Goal: Task Accomplishment & Management: Manage account settings

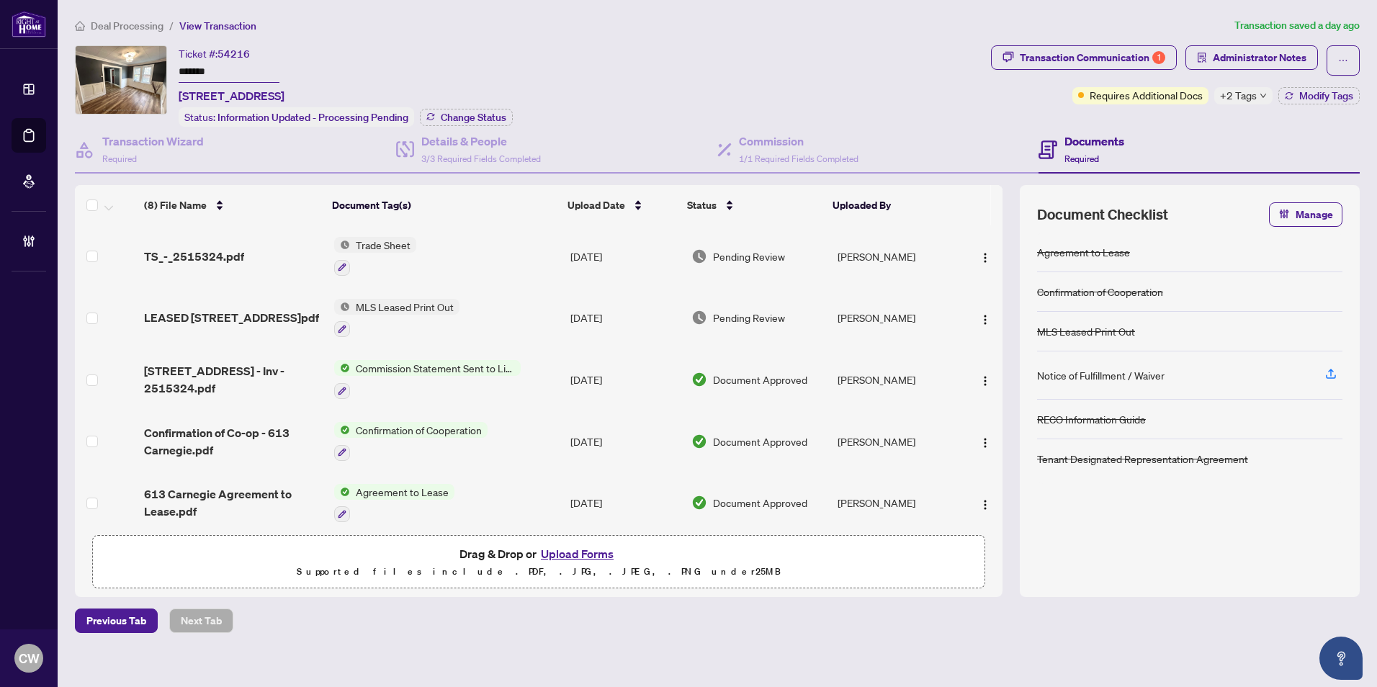
drag, startPoint x: 234, startPoint y: 74, endPoint x: 148, endPoint y: 73, distance: 86.4
click at [148, 73] on div "Ticket #: 54216 ******* [STREET_ADDRESS] Status: Information Updated - Processi…" at bounding box center [530, 85] width 910 height 81
drag, startPoint x: 478, startPoint y: 112, endPoint x: 490, endPoint y: 112, distance: 11.5
click at [490, 112] on span "Change Status" at bounding box center [474, 117] width 66 height 10
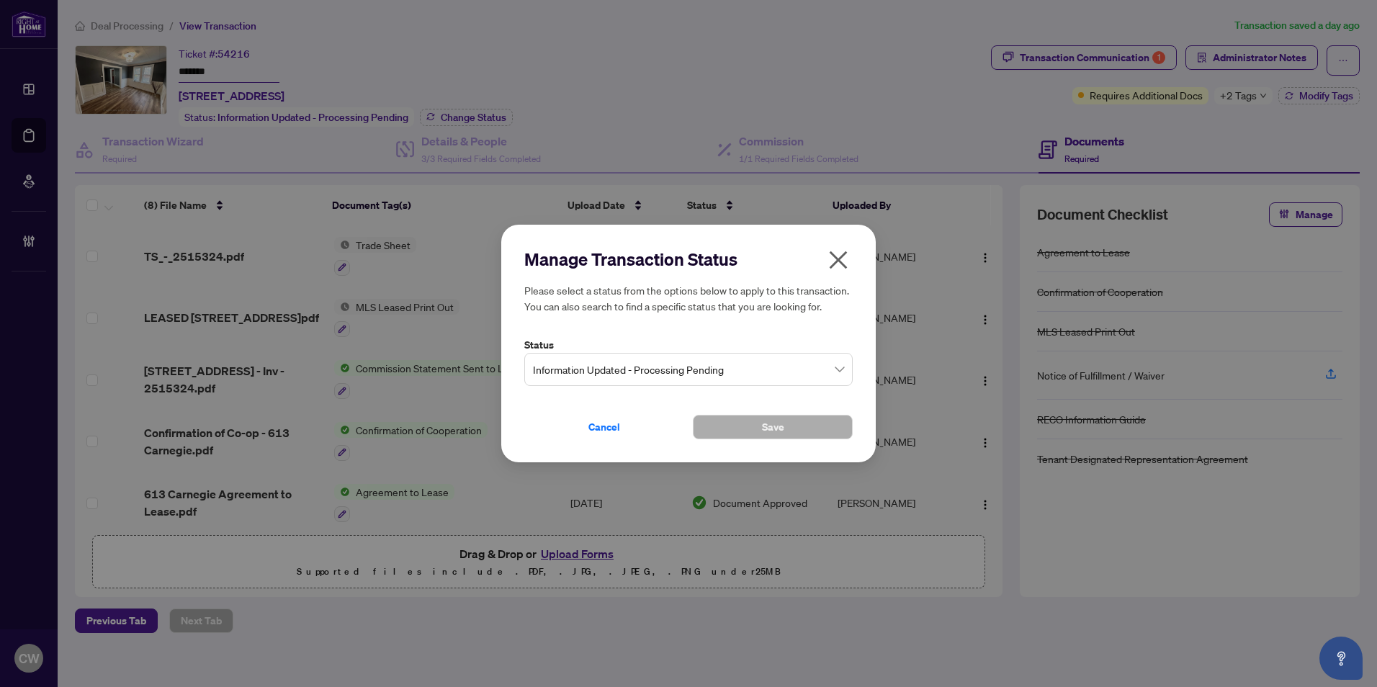
click at [694, 366] on span "Information Updated - Processing Pending" at bounding box center [688, 369] width 311 height 27
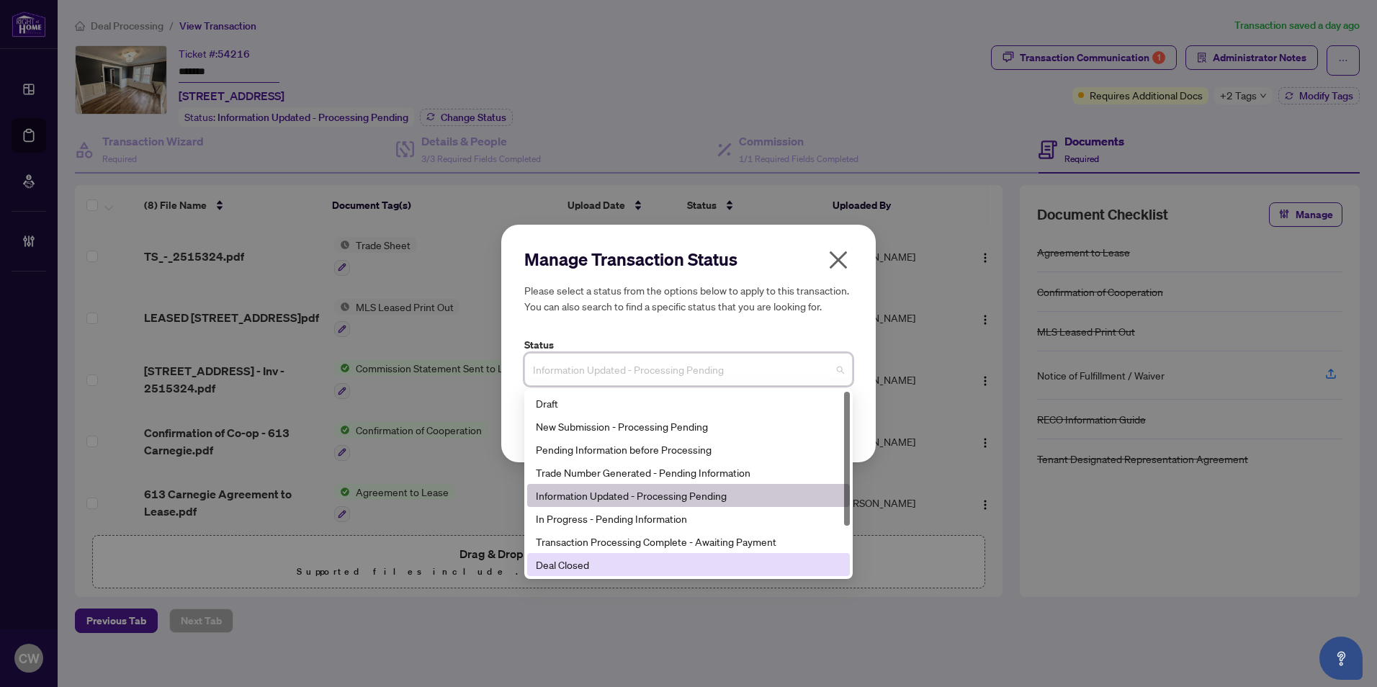
click at [655, 567] on div "Deal Closed" at bounding box center [688, 565] width 305 height 16
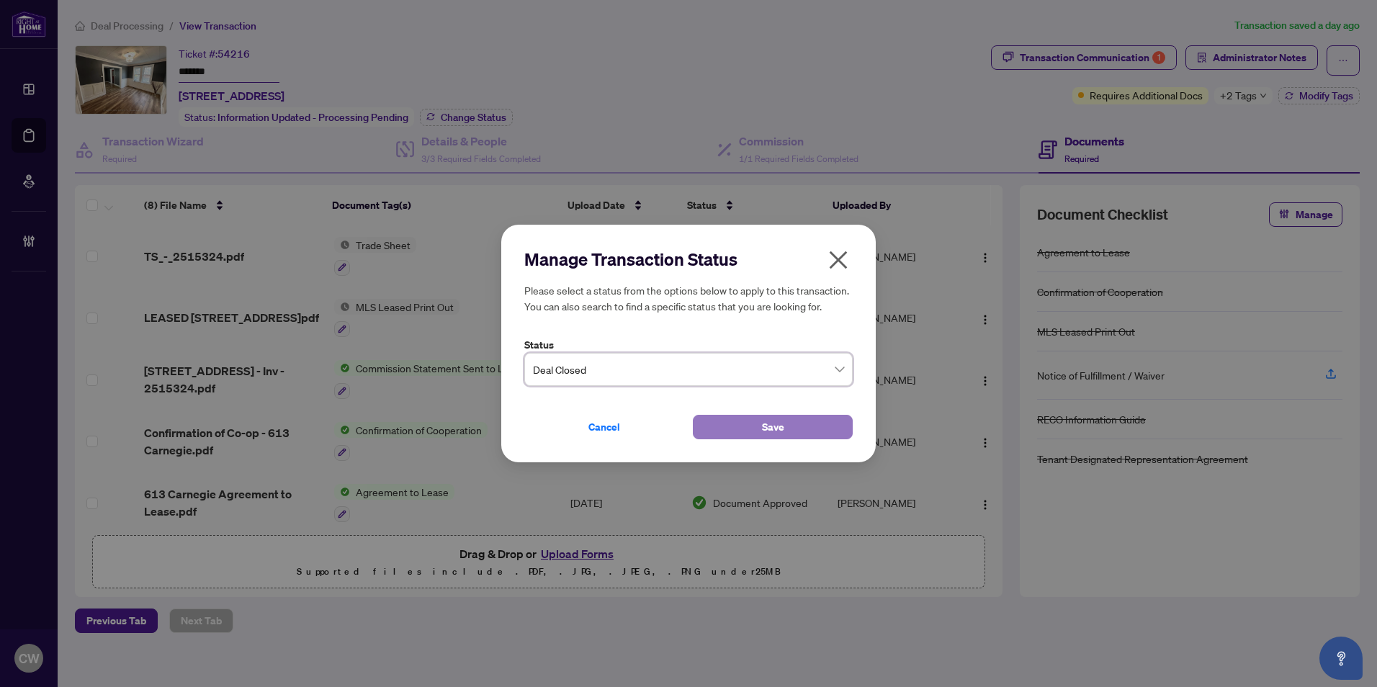
click at [763, 431] on span "Save" at bounding box center [773, 427] width 22 height 23
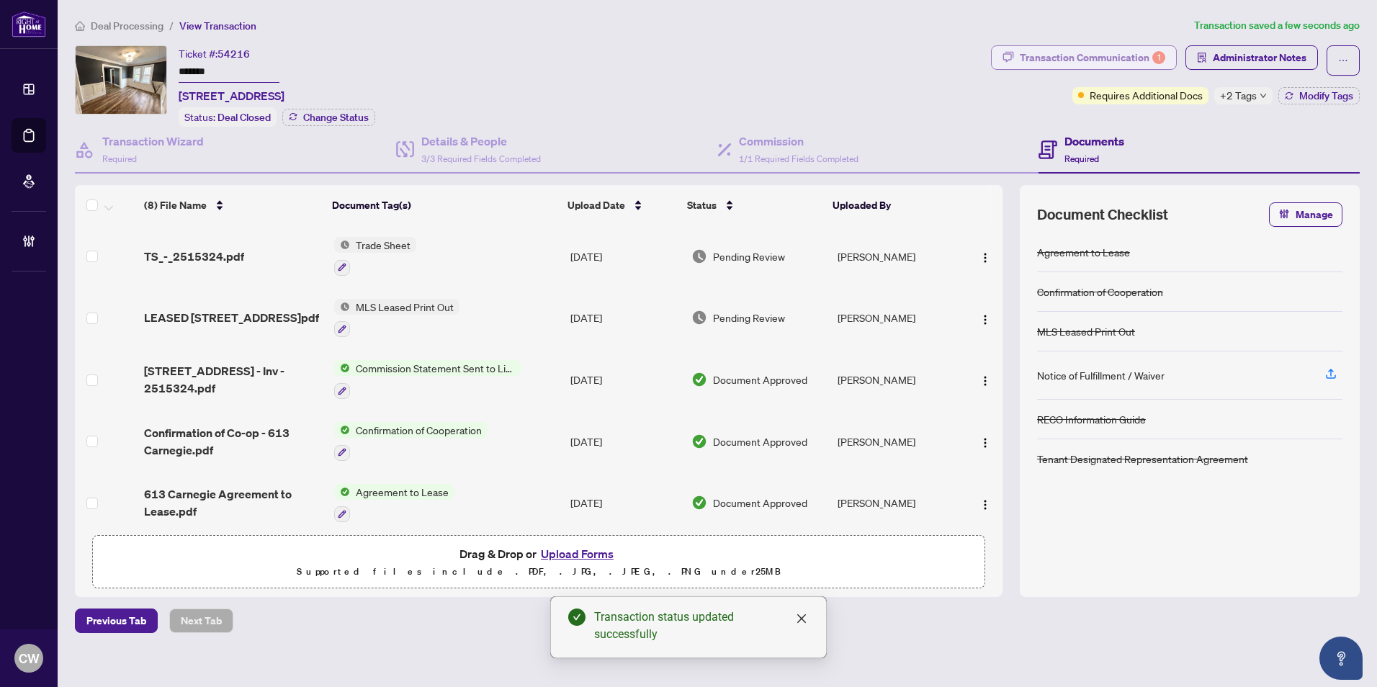
click at [1109, 50] on div "Transaction Communication 1" at bounding box center [1092, 57] width 145 height 23
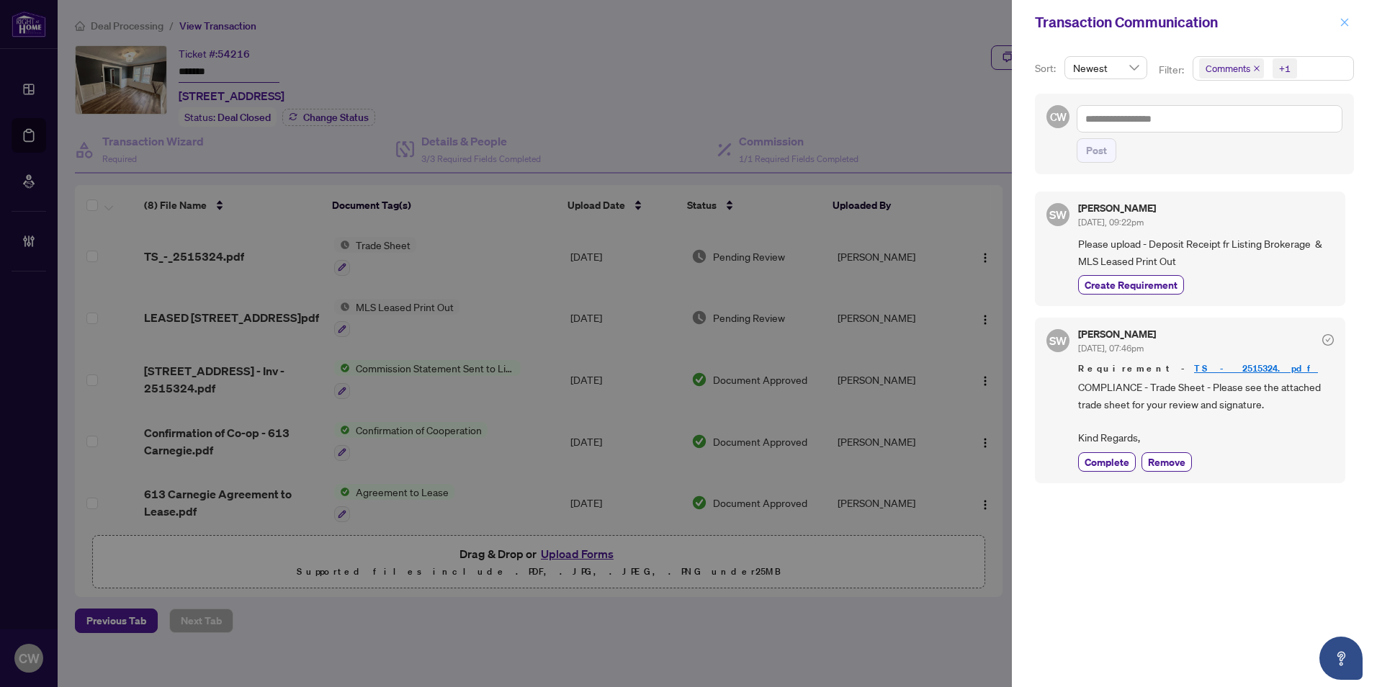
click at [1347, 22] on icon "close" at bounding box center [1345, 22] width 10 height 10
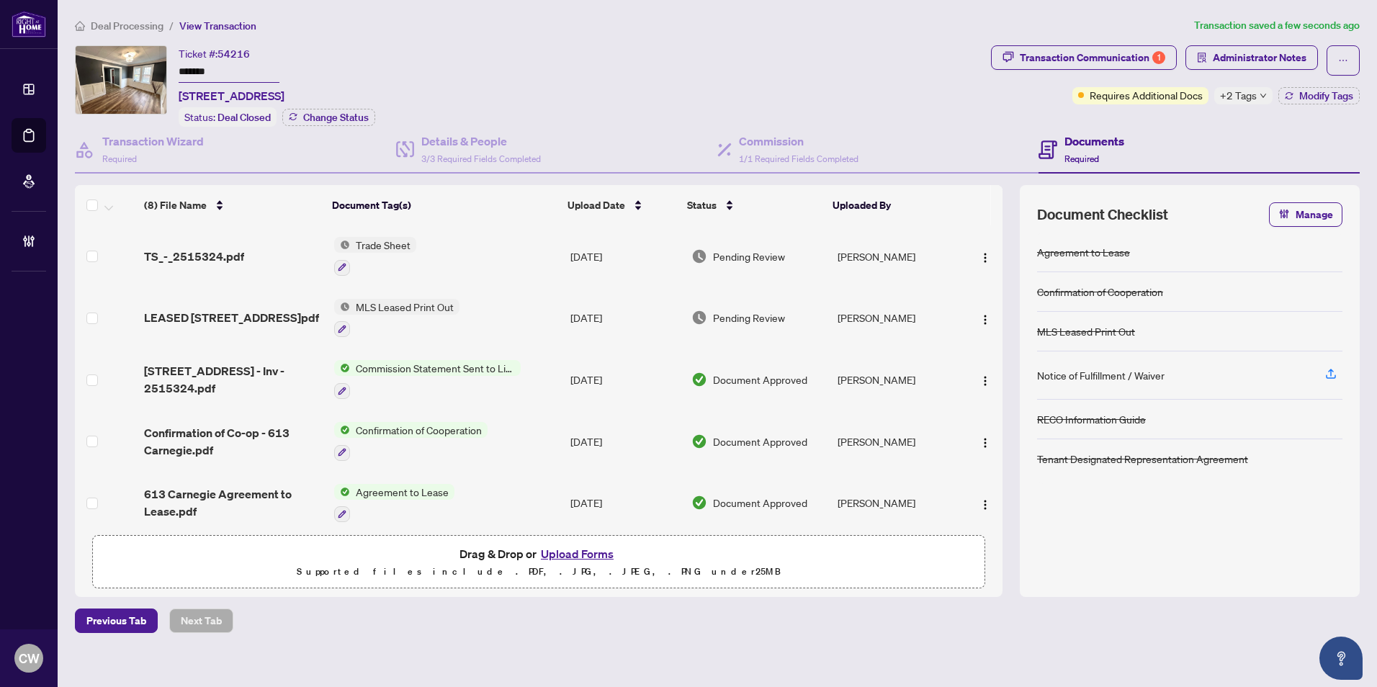
click at [217, 250] on span "TS_-_2515324.pdf" at bounding box center [194, 256] width 100 height 17
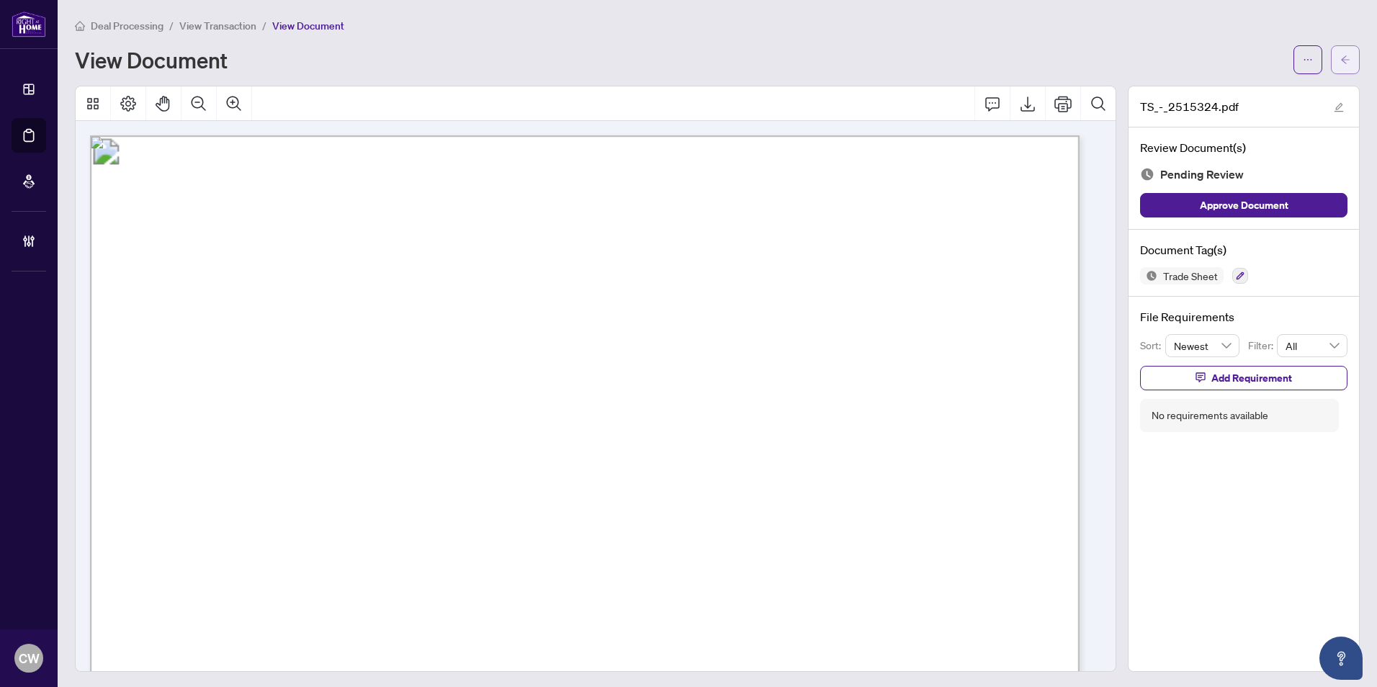
click at [1340, 65] on span "button" at bounding box center [1345, 59] width 10 height 23
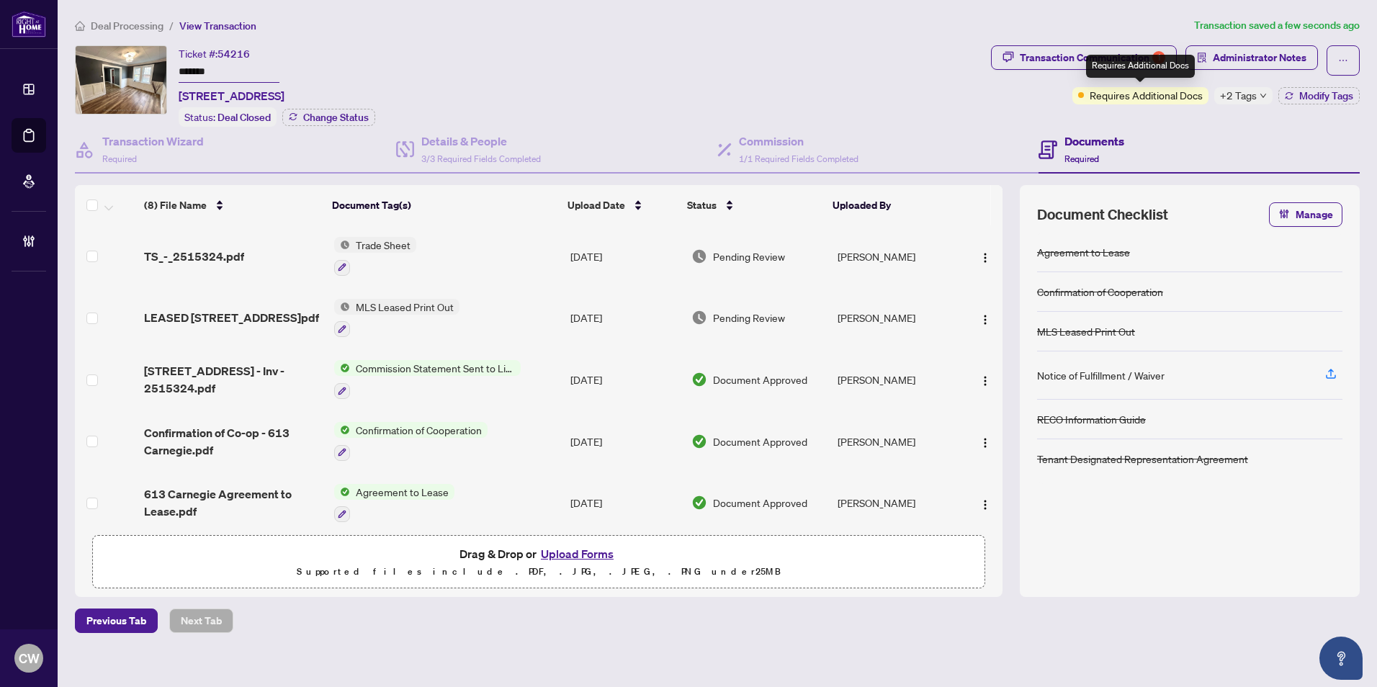
click at [1157, 58] on div "Requires Additional Docs" at bounding box center [1140, 66] width 109 height 23
click at [1090, 53] on div "Transaction Communication 1" at bounding box center [1092, 57] width 145 height 23
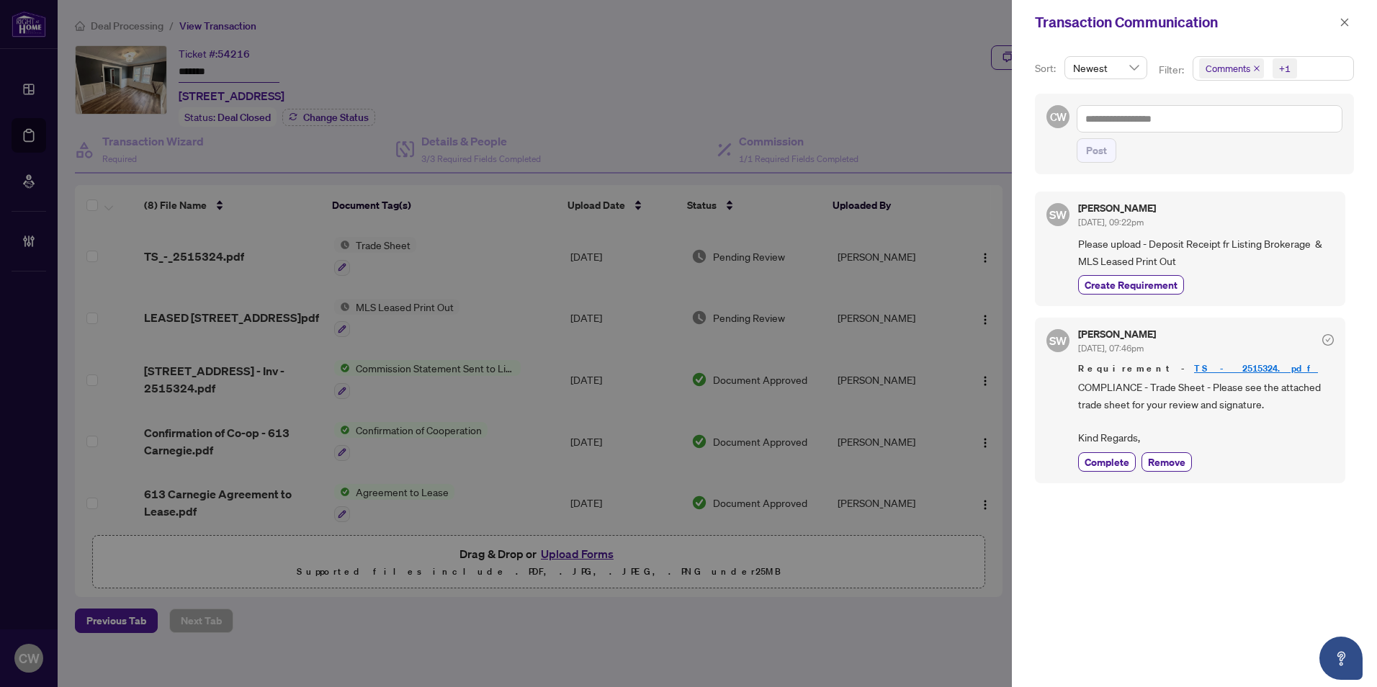
click at [1256, 66] on icon "close" at bounding box center [1256, 68] width 7 height 7
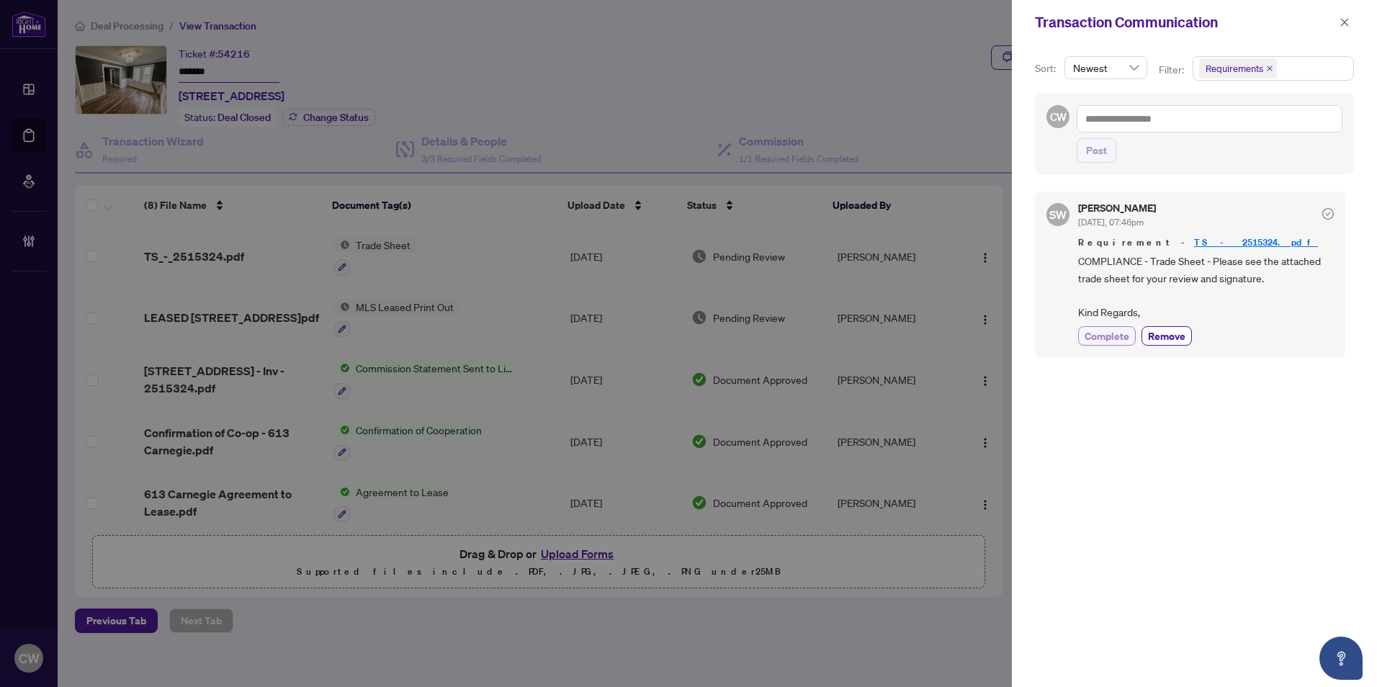
click at [1105, 330] on span "Complete" at bounding box center [1107, 335] width 45 height 15
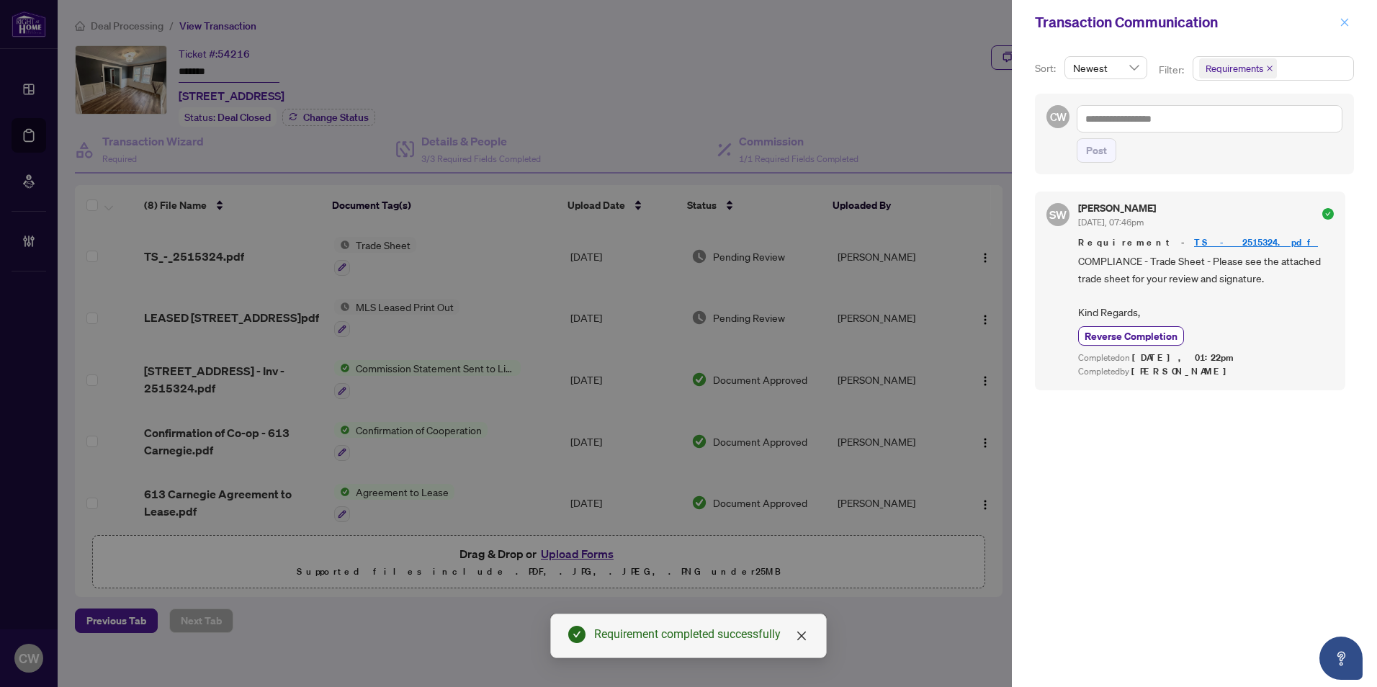
click at [1345, 18] on icon "close" at bounding box center [1345, 22] width 10 height 10
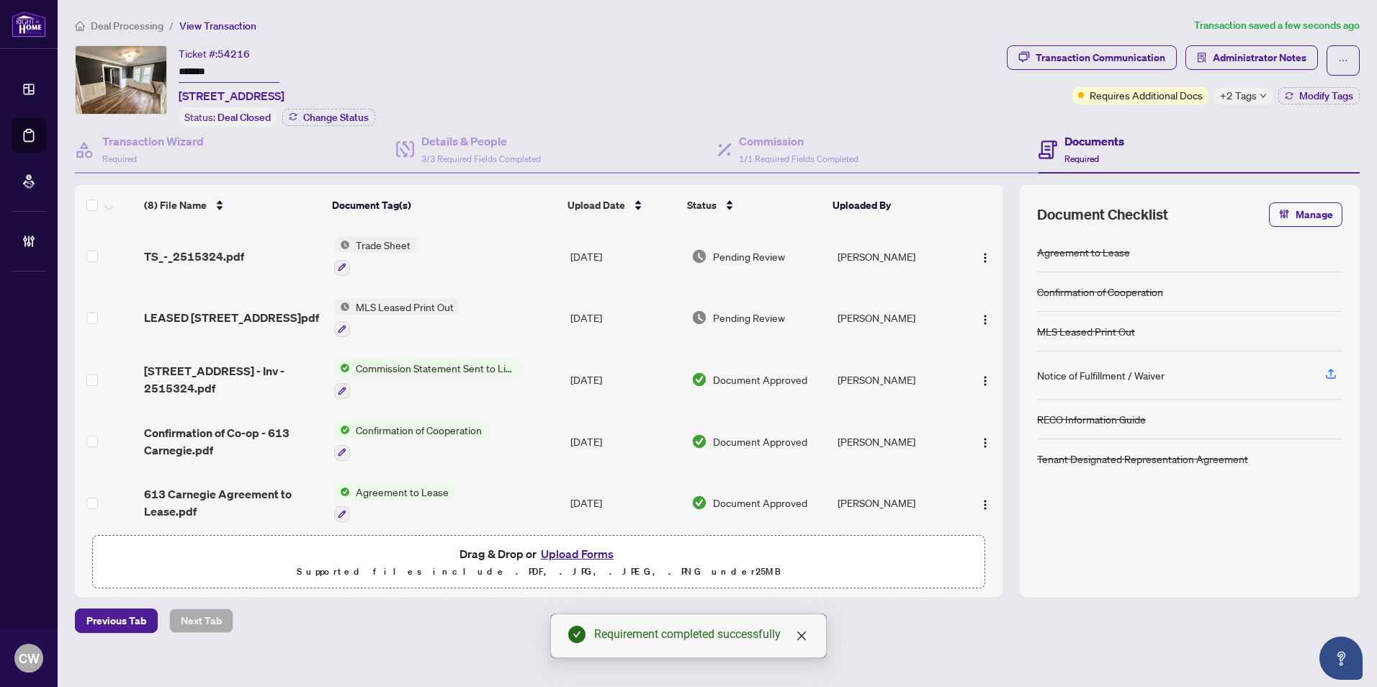
click at [1314, 81] on div "Transaction Communication Administrator Notes Requires Additional Docs +2 Tags …" at bounding box center [1183, 74] width 353 height 59
click at [1348, 93] on span "Modify Tags" at bounding box center [1326, 96] width 54 height 10
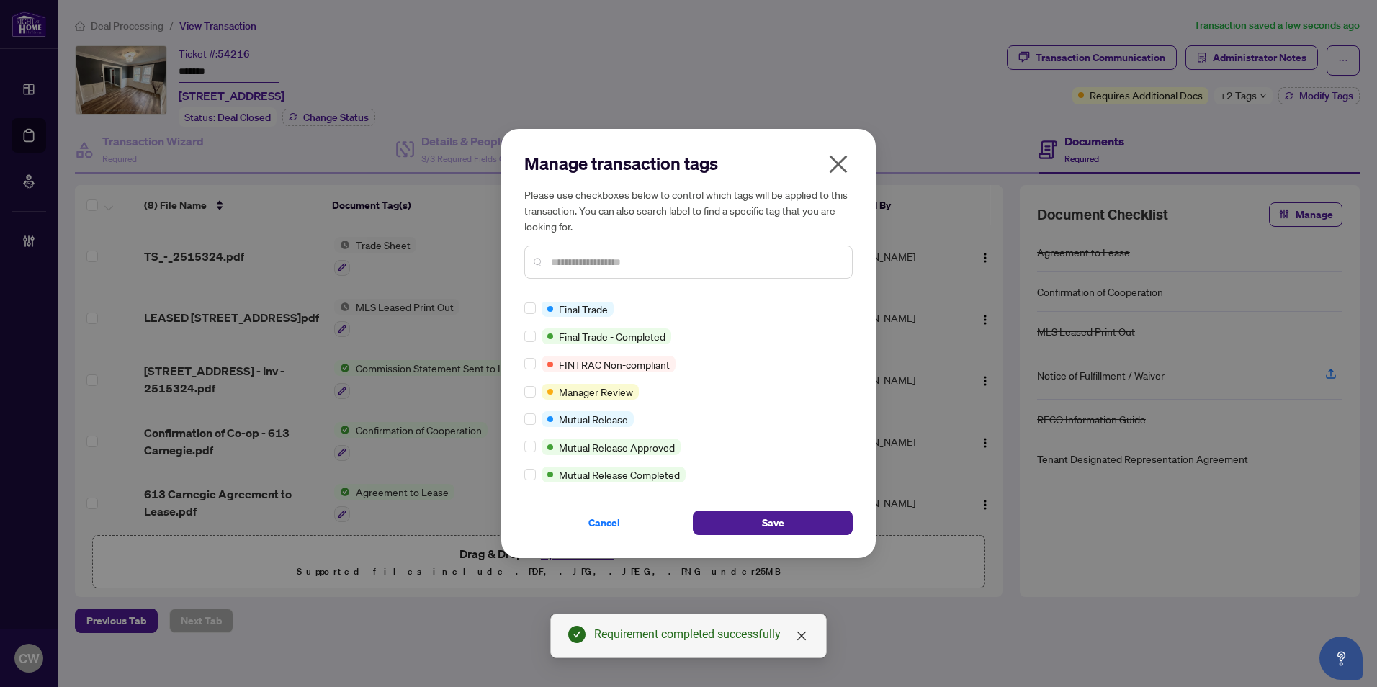
scroll to position [29, 0]
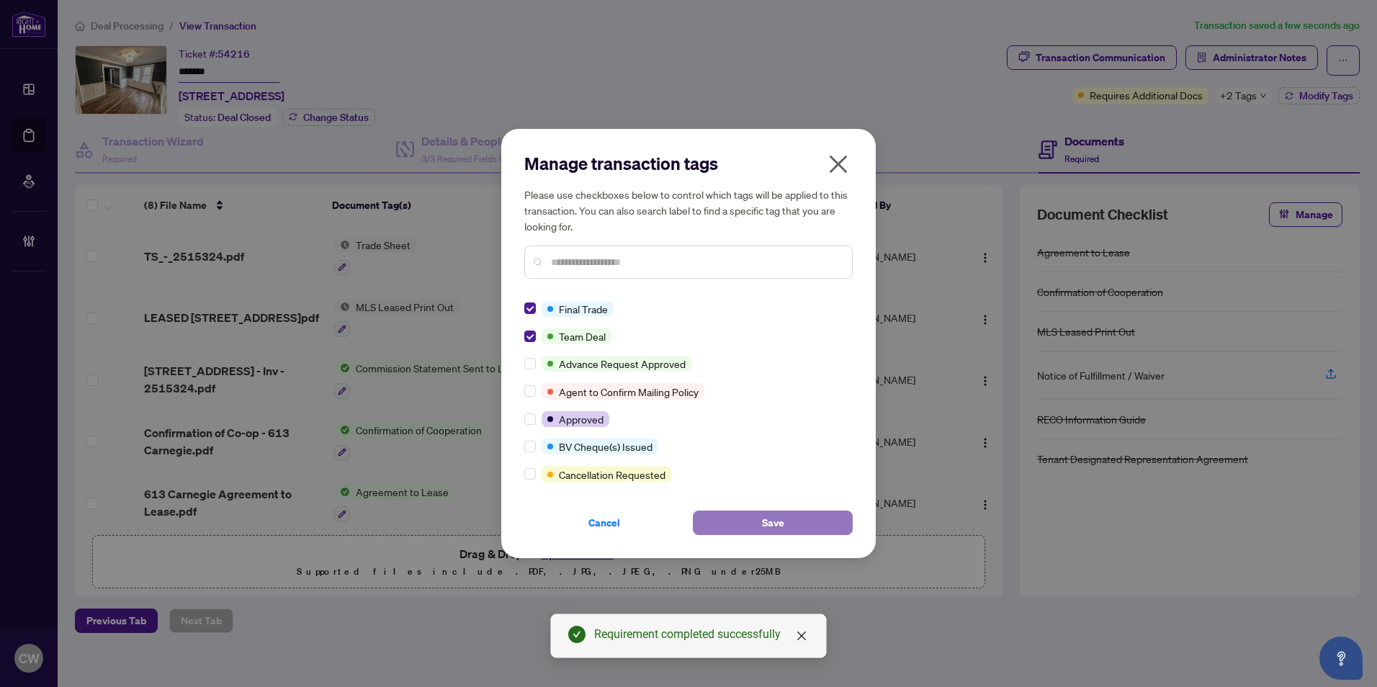
click at [744, 517] on button "Save" at bounding box center [773, 523] width 160 height 24
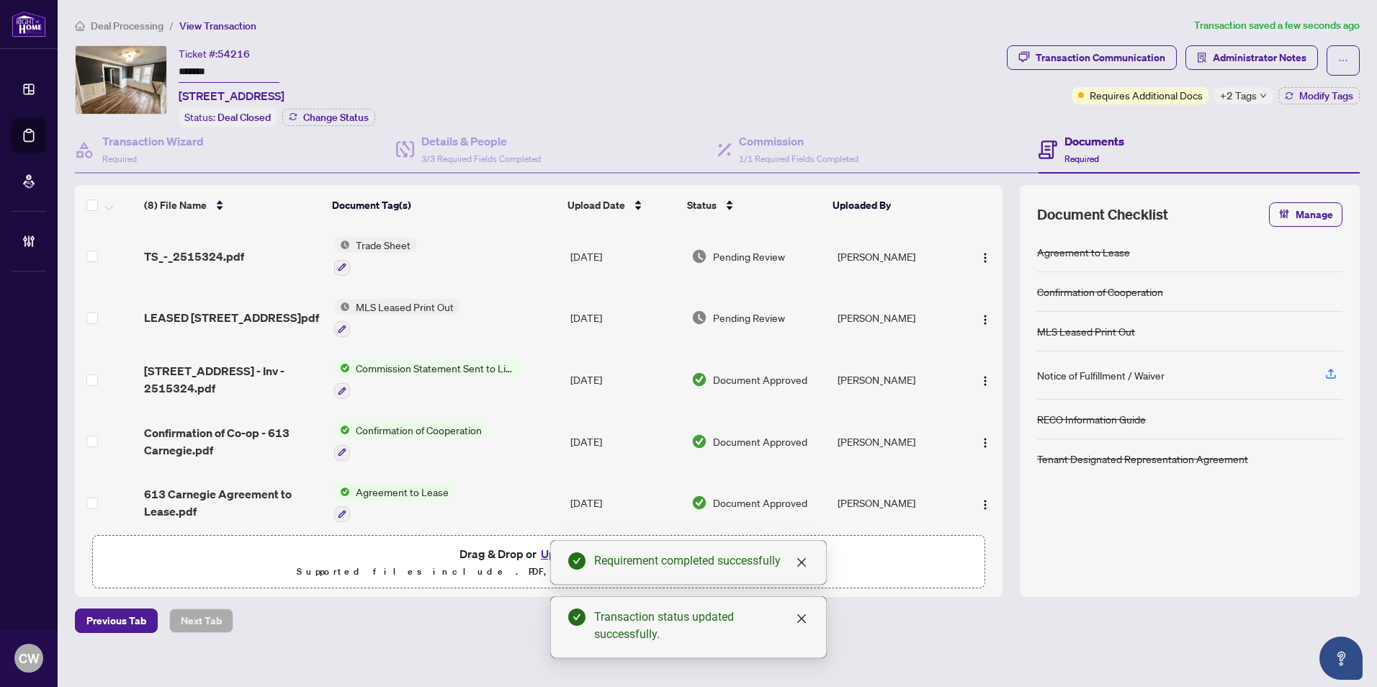
click at [212, 258] on span "TS_-_2515324.pdf" at bounding box center [194, 256] width 100 height 17
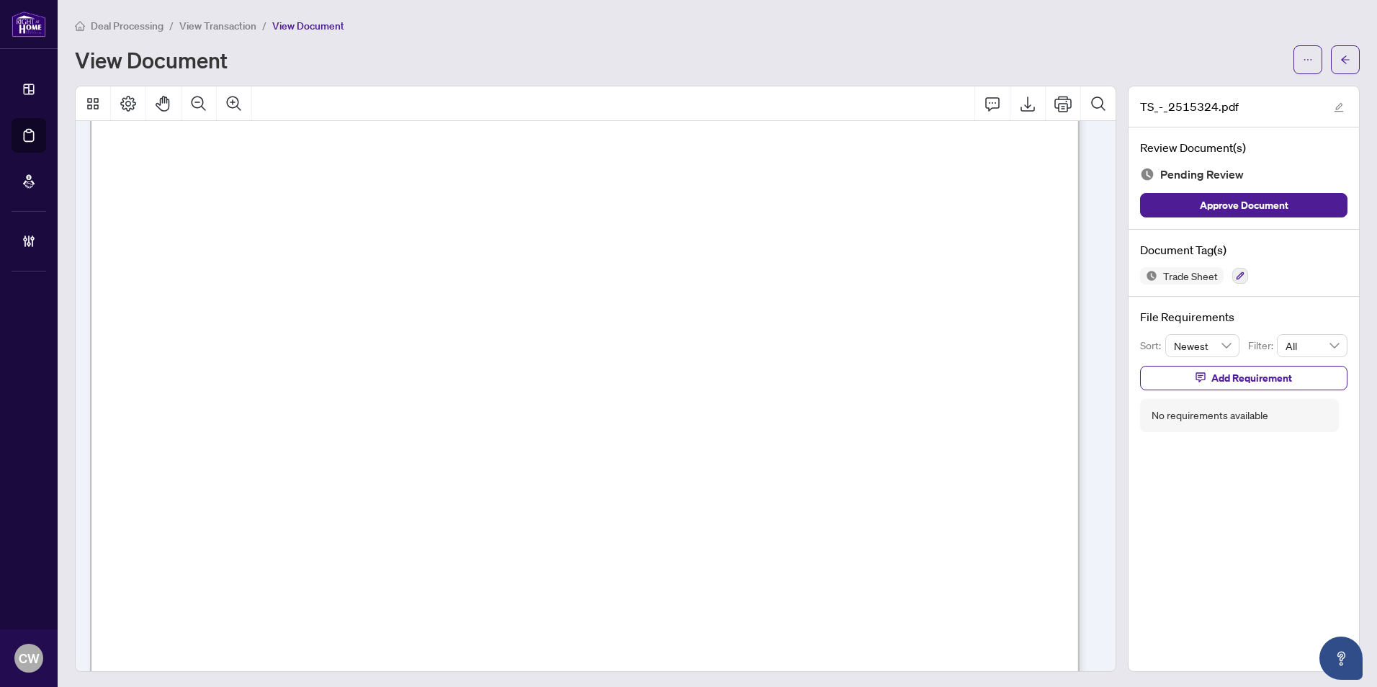
scroll to position [360, 0]
click at [1340, 57] on icon "arrow-left" at bounding box center [1345, 60] width 10 height 10
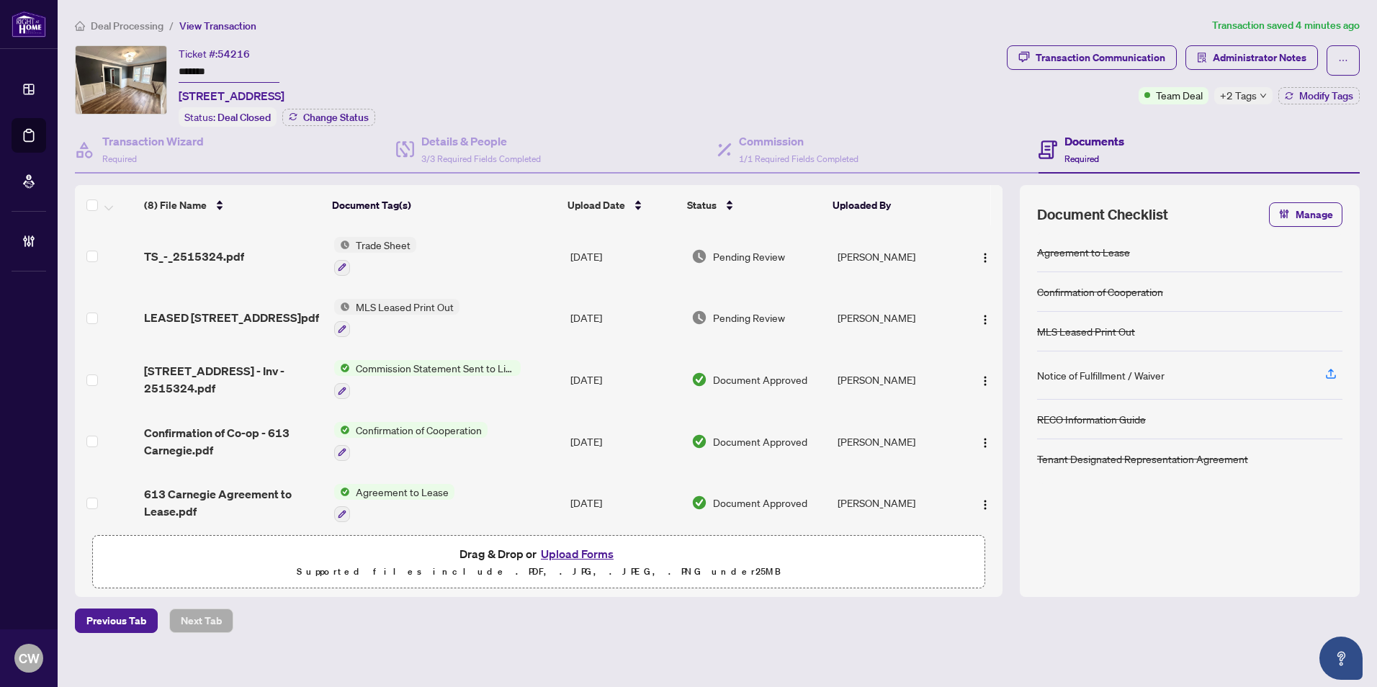
click at [566, 550] on button "Upload Forms" at bounding box center [577, 553] width 81 height 19
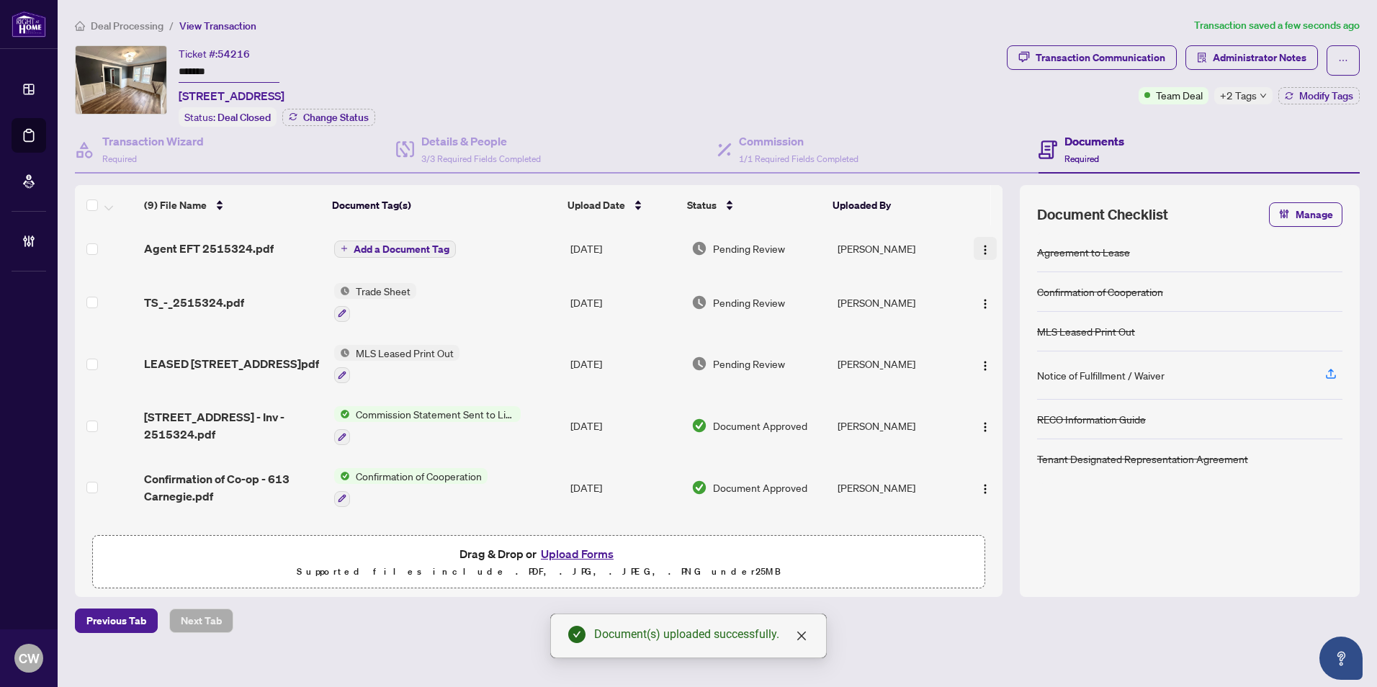
click at [979, 245] on img "button" at bounding box center [985, 250] width 12 height 12
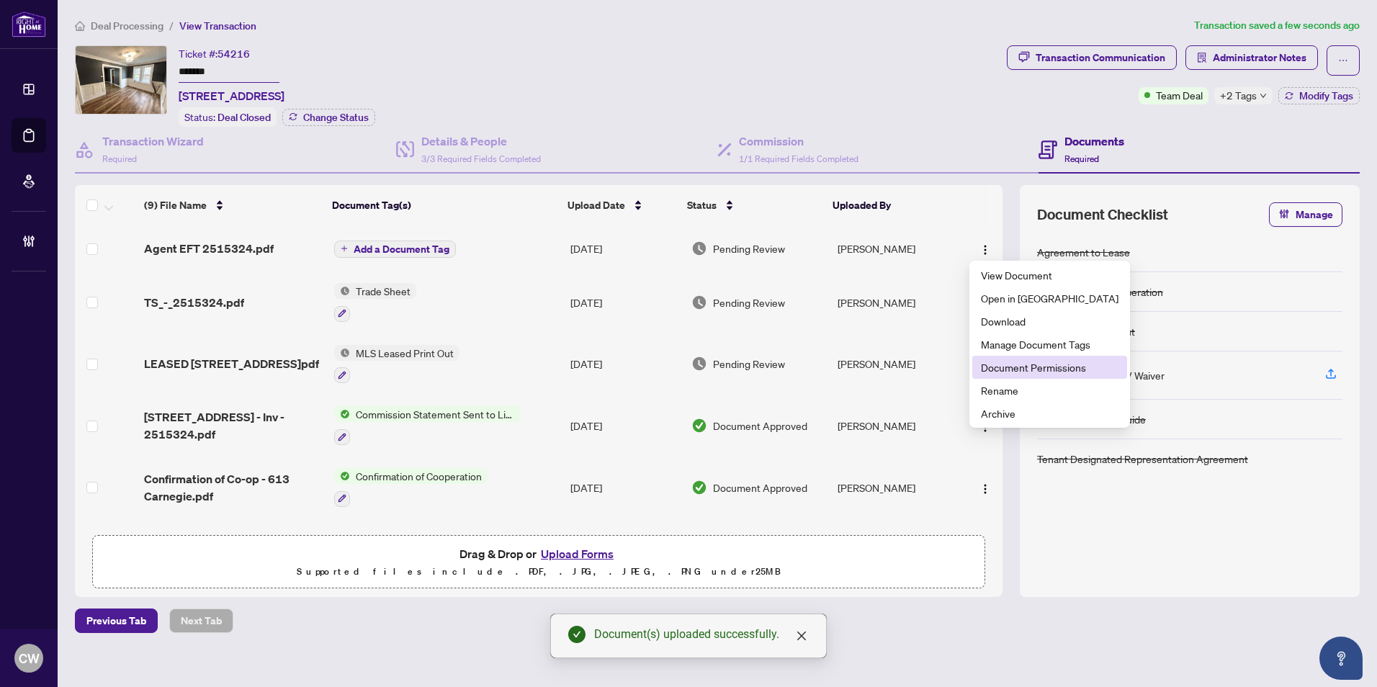
click at [999, 364] on span "Document Permissions" at bounding box center [1050, 367] width 138 height 16
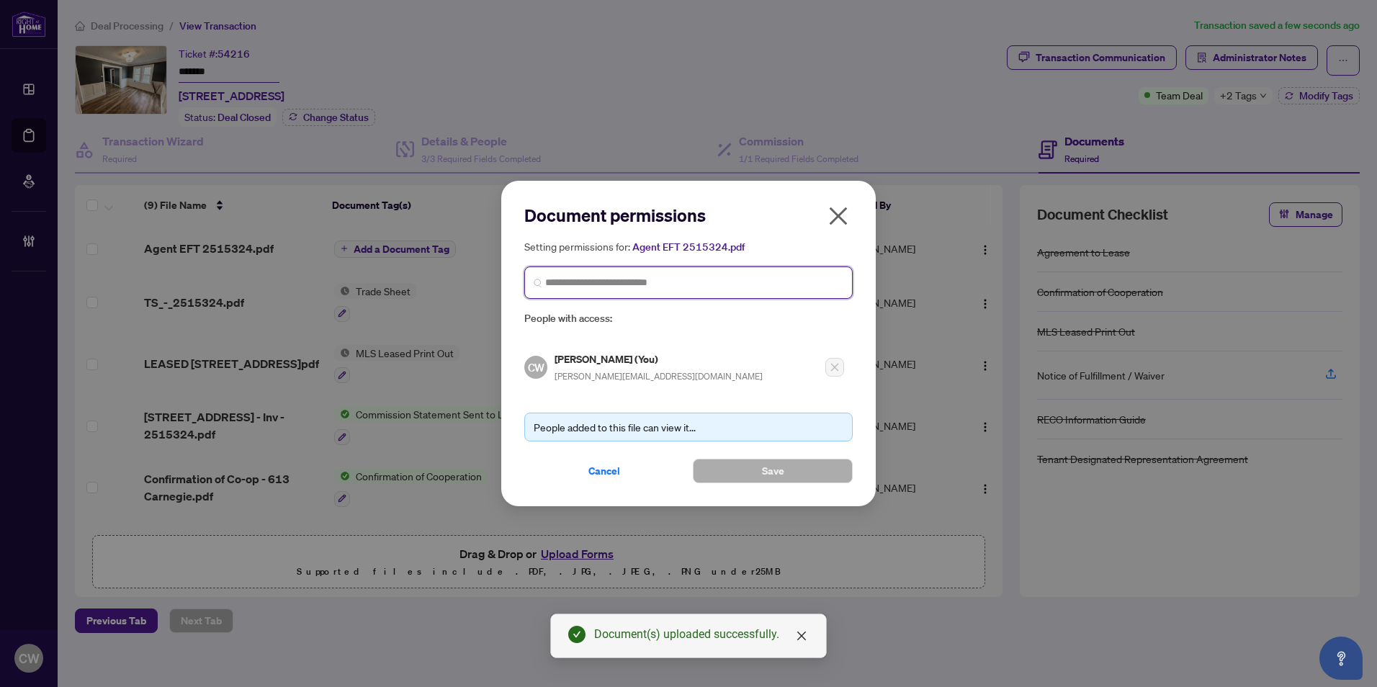
click at [749, 279] on input "search" at bounding box center [694, 282] width 298 height 15
paste input "**********"
type input "**********"
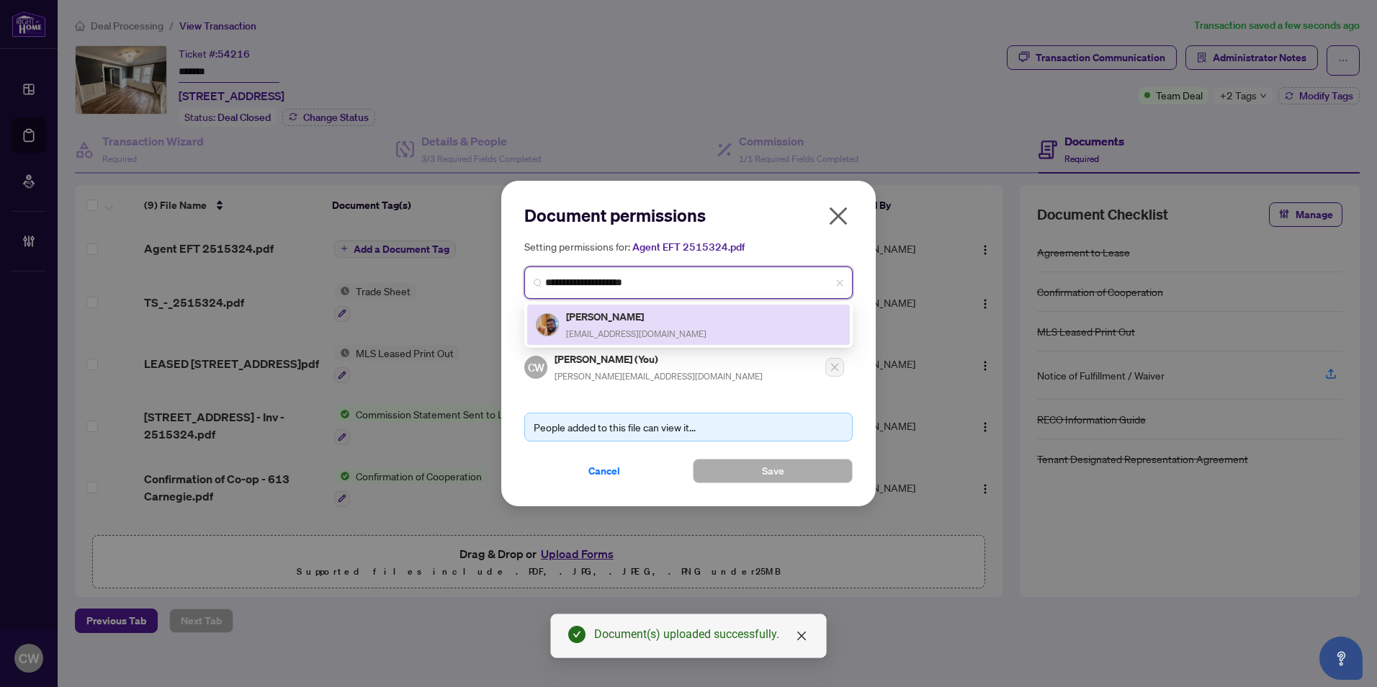
click at [611, 318] on h5 "[PERSON_NAME]" at bounding box center [636, 316] width 140 height 17
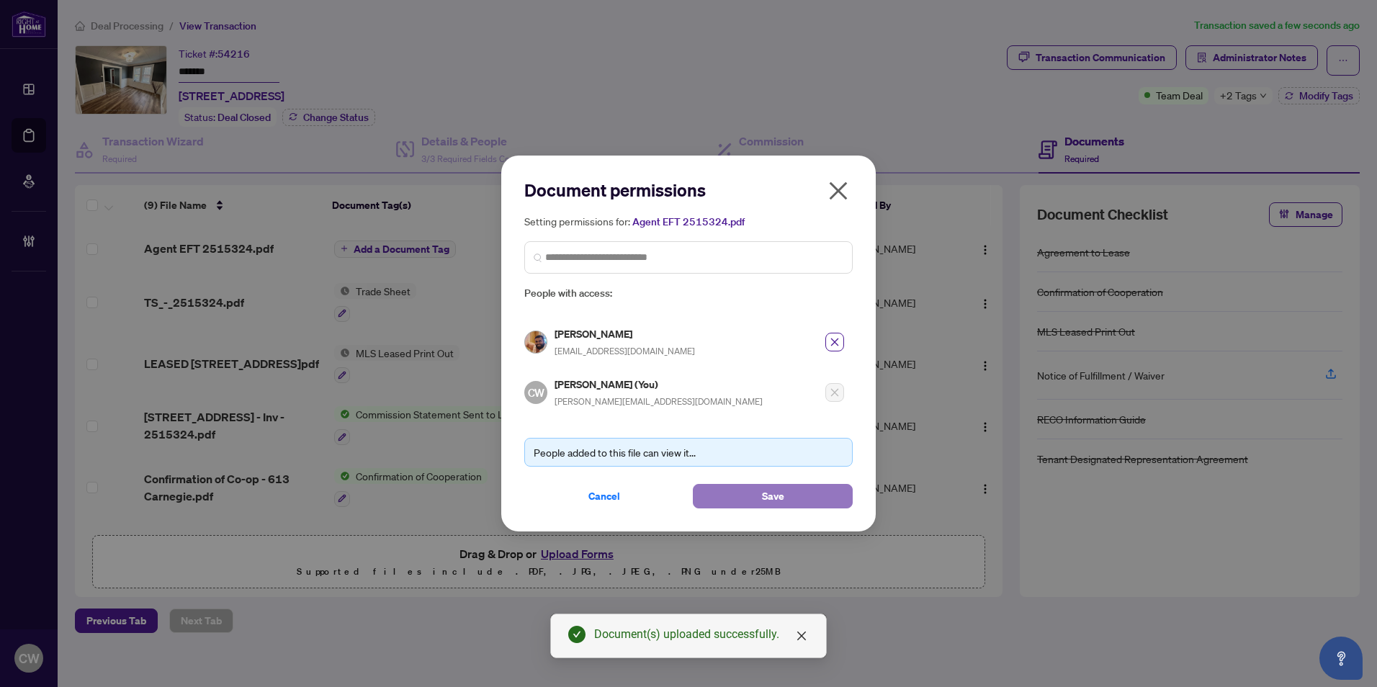
click at [762, 495] on span "Save" at bounding box center [773, 496] width 22 height 23
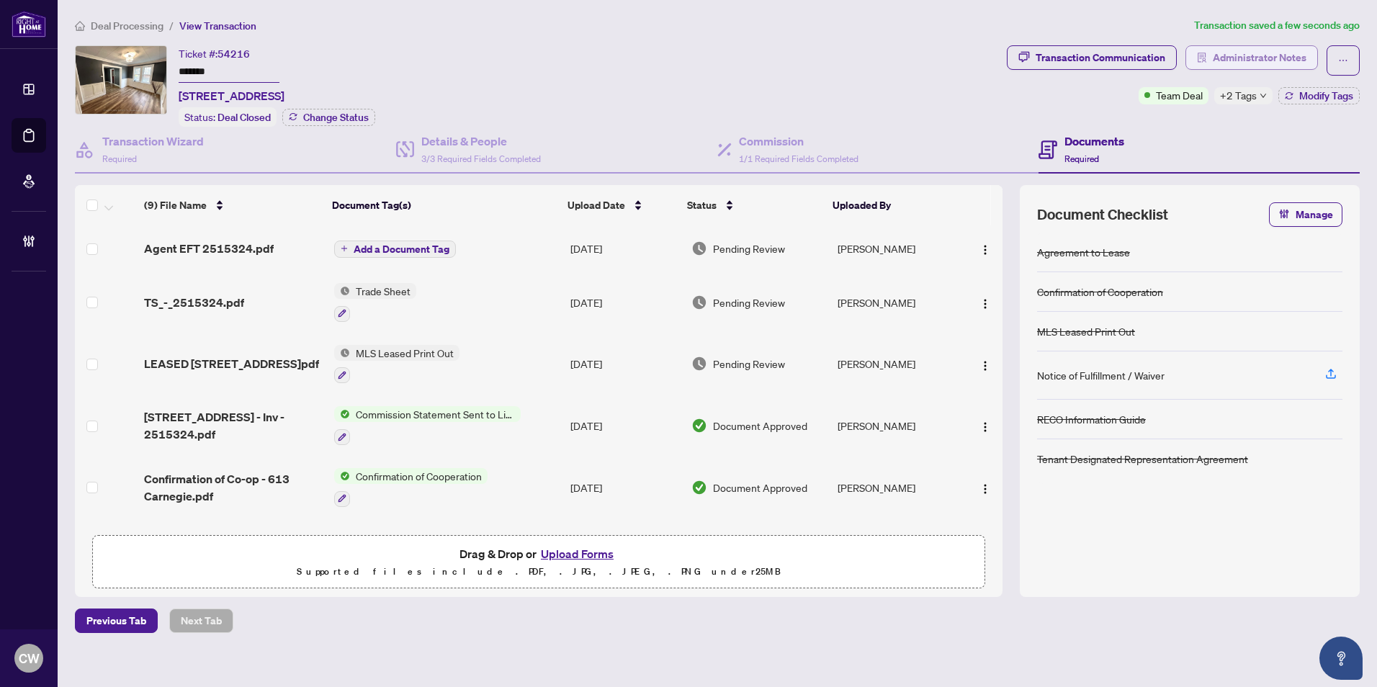
click at [1265, 61] on span "Administrator Notes" at bounding box center [1260, 57] width 94 height 23
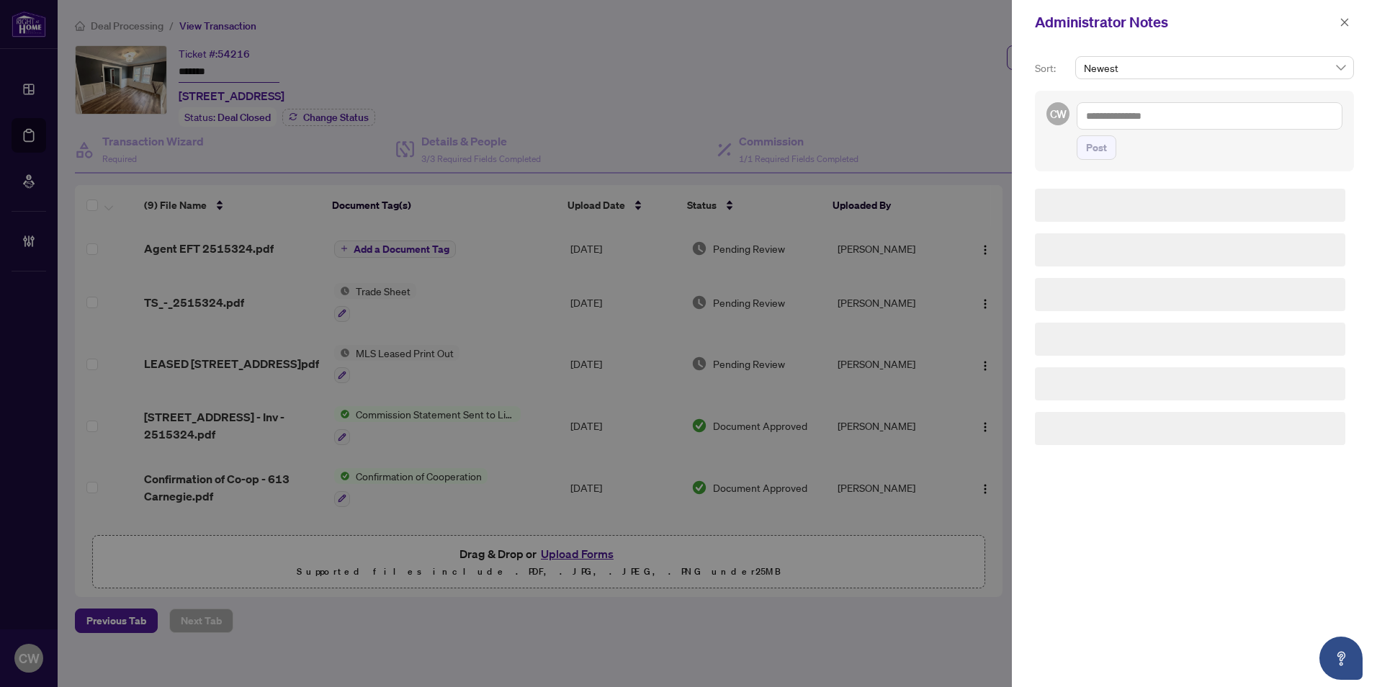
click at [1228, 112] on textarea at bounding box center [1210, 115] width 266 height 27
paste textarea "**********"
type textarea "**********"
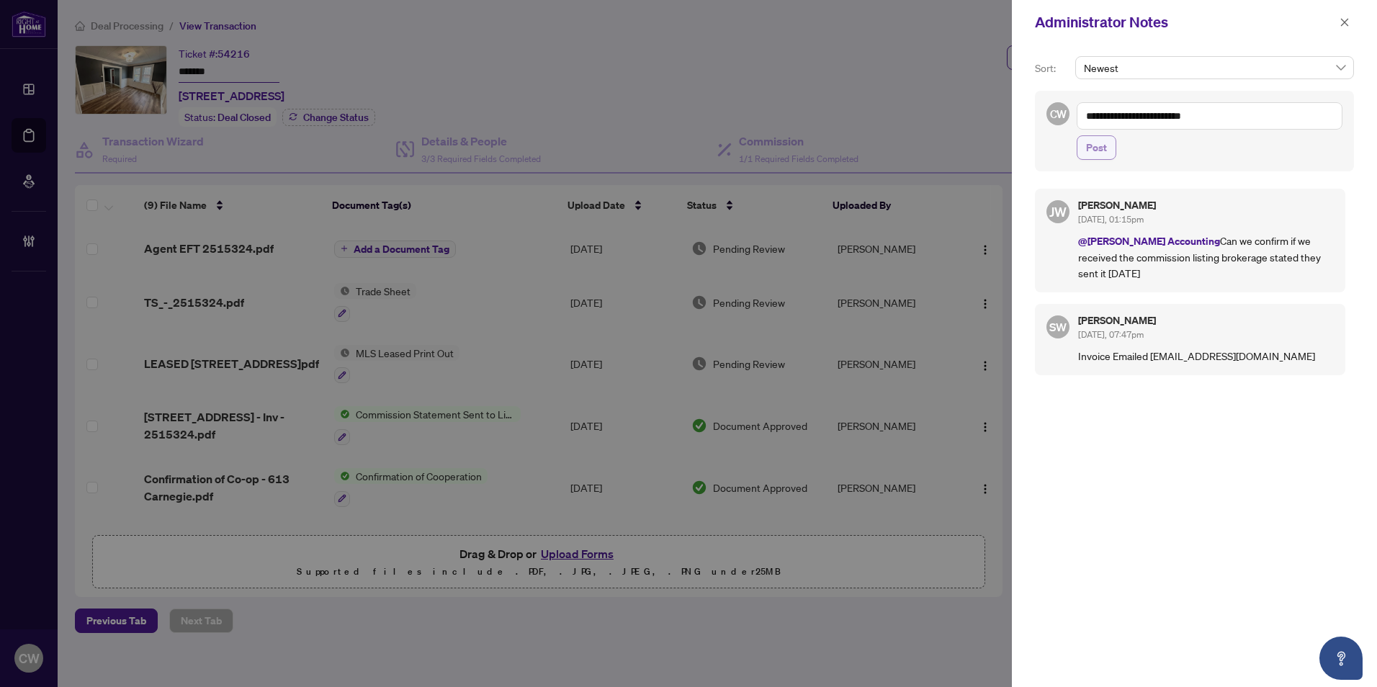
click at [1101, 153] on span "Post" at bounding box center [1096, 147] width 21 height 23
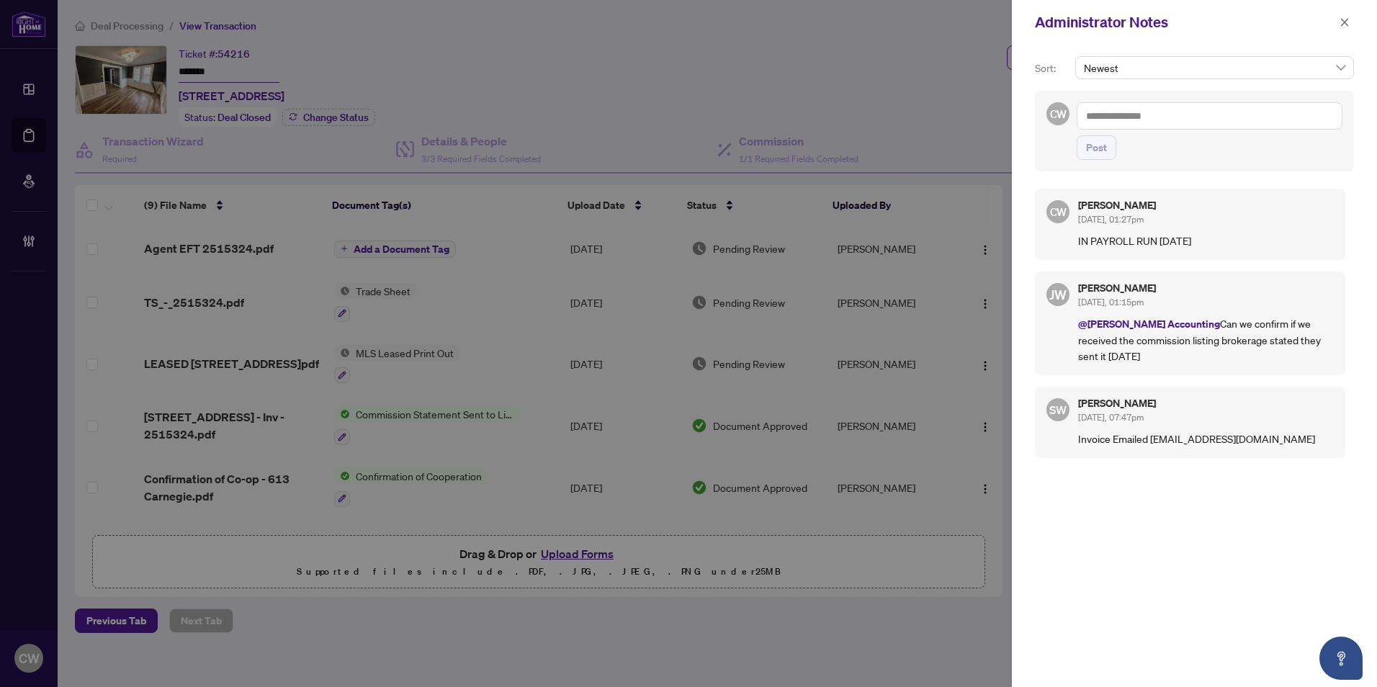
click at [1220, 117] on textarea at bounding box center [1210, 115] width 266 height 27
paste textarea "**********"
type textarea "**********"
click at [1098, 151] on span "Post" at bounding box center [1096, 147] width 21 height 23
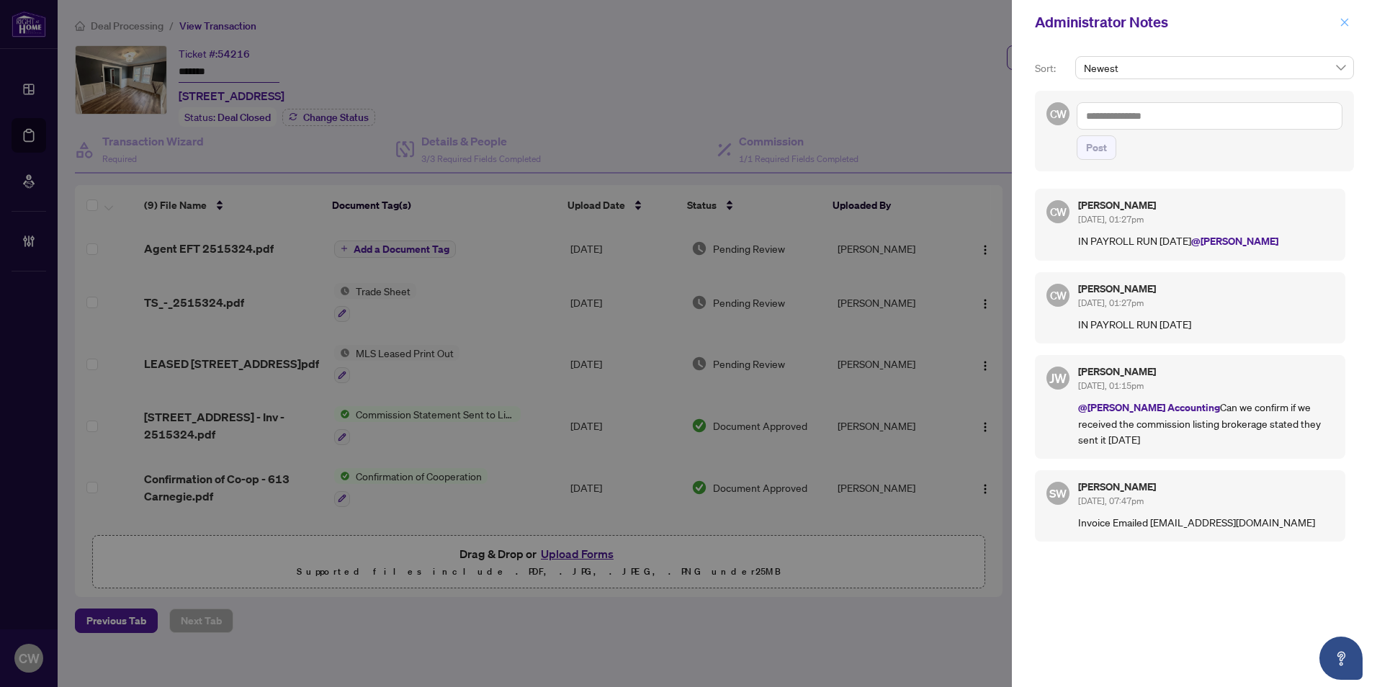
click at [1343, 28] on span "button" at bounding box center [1345, 22] width 10 height 23
